Goal: Task Accomplishment & Management: Manage account settings

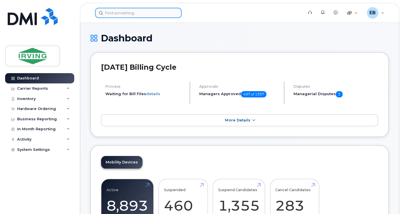
click at [129, 14] on input at bounding box center [138, 13] width 86 height 10
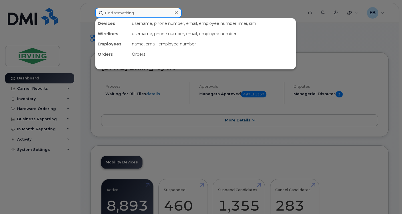
type input "5"
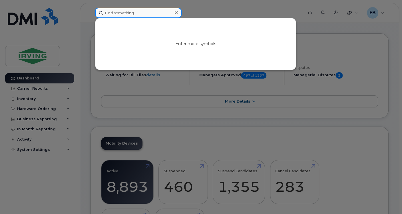
scroll to position [19, 0]
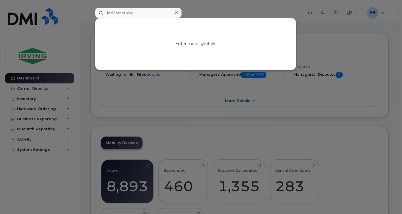
click at [233, 186] on div at bounding box center [201, 107] width 402 height 214
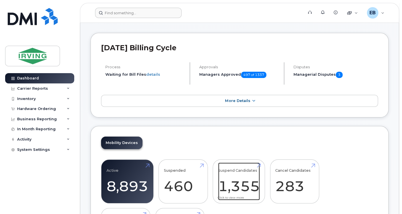
click at [238, 189] on link "Suspend Candidates 1,355" at bounding box center [239, 181] width 42 height 38
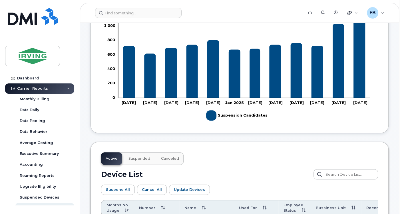
scroll to position [287, 0]
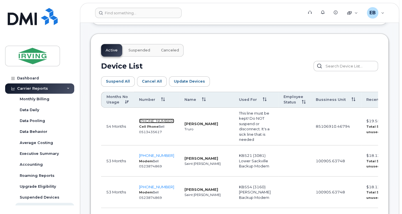
click at [149, 119] on span "902-896-4241" at bounding box center [156, 120] width 35 height 5
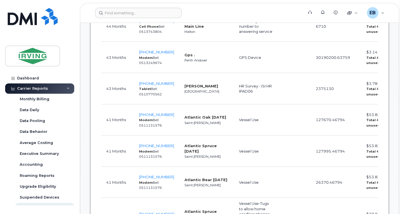
scroll to position [948, 0]
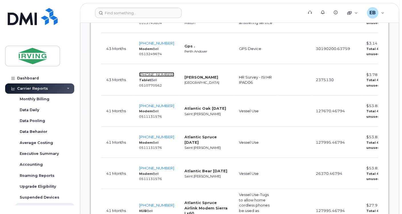
click at [152, 77] on span "782-640-0893" at bounding box center [156, 74] width 35 height 5
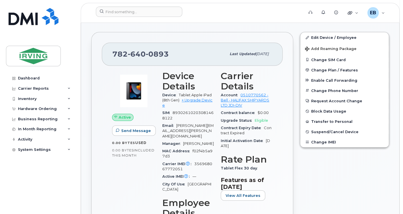
scroll to position [194, 0]
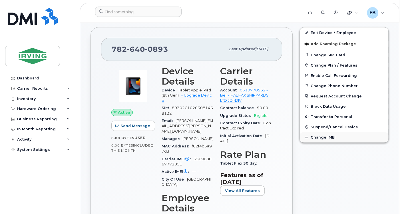
click at [311, 140] on button "Change IMEI" at bounding box center [344, 137] width 88 height 10
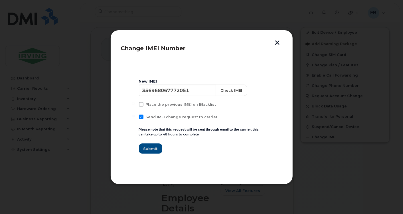
click at [277, 44] on button "button" at bounding box center [277, 43] width 9 height 6
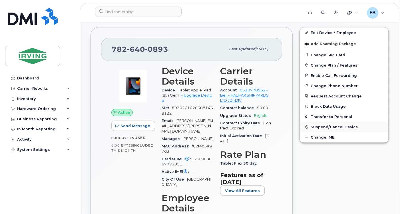
click at [356, 127] on button "Suspend/Cancel Device" at bounding box center [344, 127] width 88 height 10
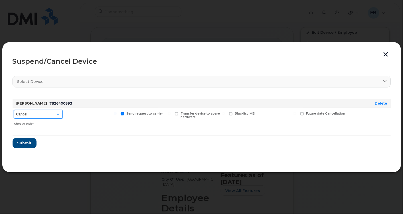
drag, startPoint x: 57, startPoint y: 111, endPoint x: 112, endPoint y: 94, distance: 57.2
click at [57, 111] on select "Cancel Suspend - Extend Suspension Suspend - Reduced Rate Suspend - Full Rate S…" at bounding box center [38, 114] width 49 height 9
click at [57, 115] on select "Cancel Suspend - Extend Suspension Suspend - Reduced Rate Suspend - Full Rate S…" at bounding box center [38, 114] width 49 height 9
click at [122, 82] on div "Select device" at bounding box center [201, 81] width 369 height 5
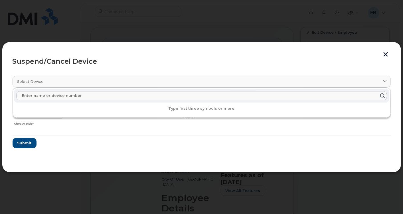
click at [51, 145] on form "Elizabeth Levangie 7826400893 Delete Cancel Suspend - Extend Suspension Suspend…" at bounding box center [202, 121] width 378 height 54
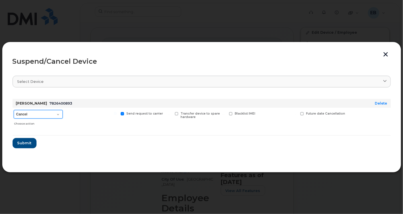
click at [52, 116] on select "Cancel Suspend - Extend Suspension Suspend - Reduced Rate Suspend - Full Rate S…" at bounding box center [38, 114] width 49 height 9
select select "[object Object]"
click at [14, 110] on select "Cancel Suspend - Extend Suspension Suspend - Reduced Rate Suspend - Full Rate S…" at bounding box center [38, 114] width 49 height 9
